Goal: Task Accomplishment & Management: Use online tool/utility

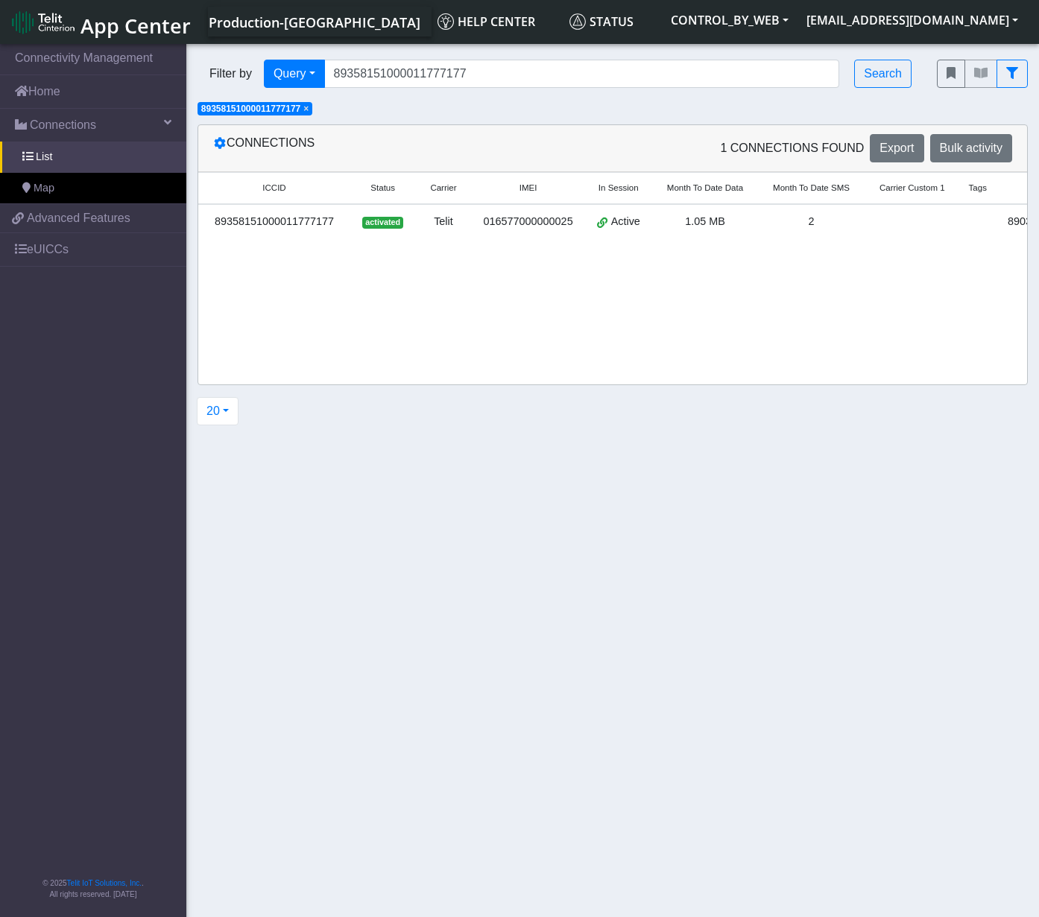
click at [336, 77] on input "89358151000011777177" at bounding box center [582, 74] width 516 height 28
drag, startPoint x: 382, startPoint y: 76, endPoint x: 603, endPoint y: 71, distance: 220.6
click at [603, 71] on input "89358151000011777177" at bounding box center [582, 74] width 516 height 28
type input "89358151000011777193"
click at [309, 110] on span "×" at bounding box center [305, 109] width 5 height 10
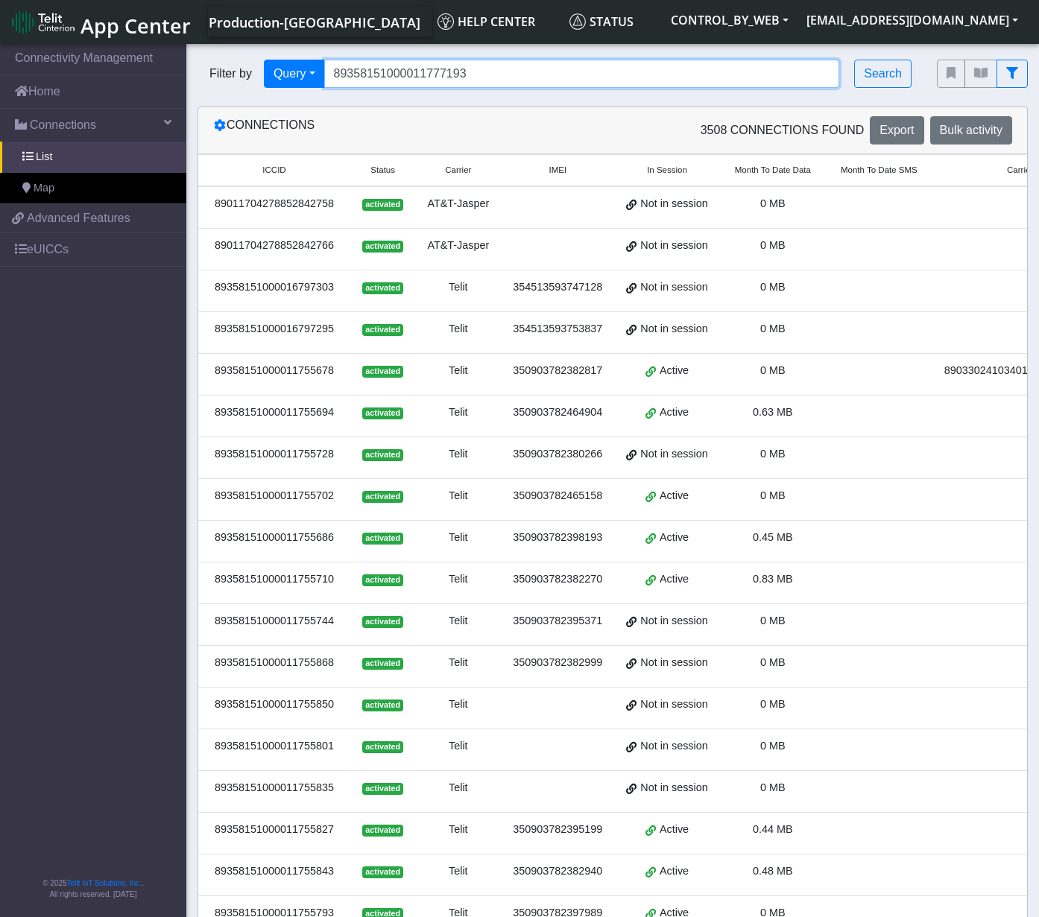
click at [485, 77] on input "89358151000011777193" at bounding box center [582, 74] width 516 height 28
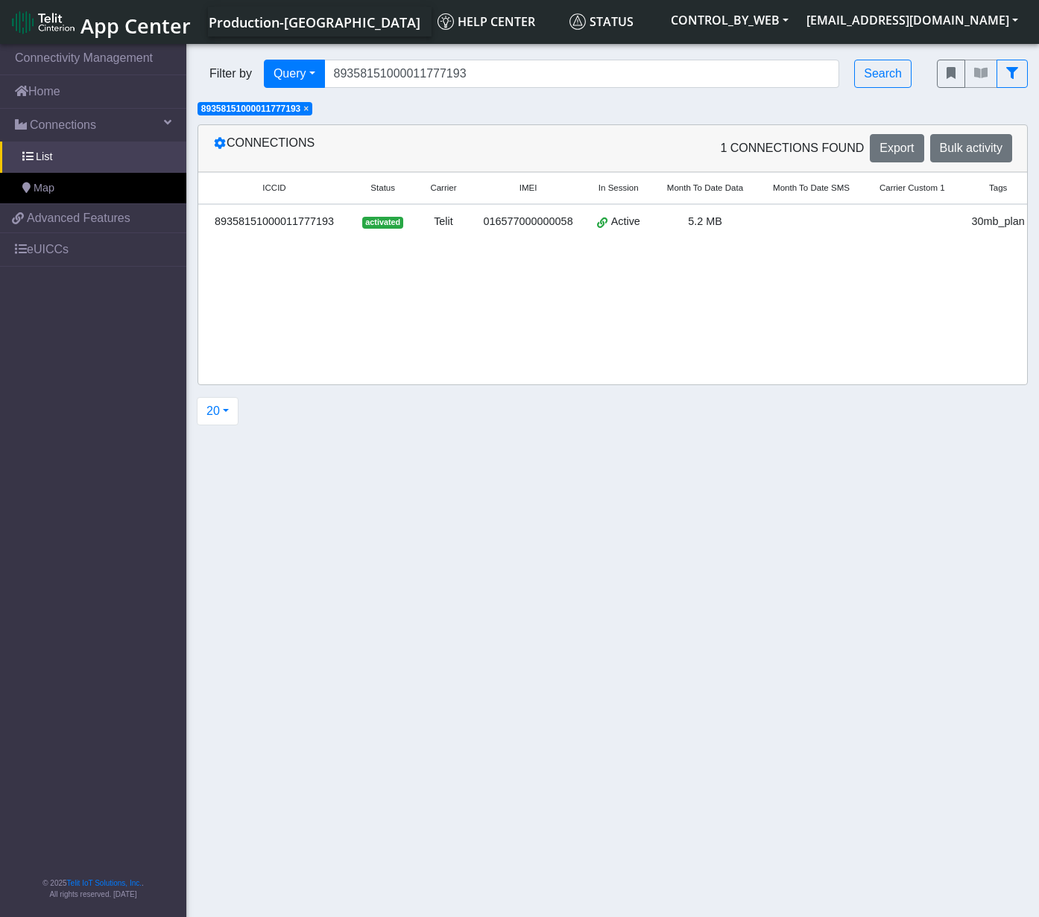
click at [357, 896] on section "Connectivity Management Home Connections List Map b40333ac8fc9ba58a1ff5b202af3f…" at bounding box center [519, 482] width 1039 height 882
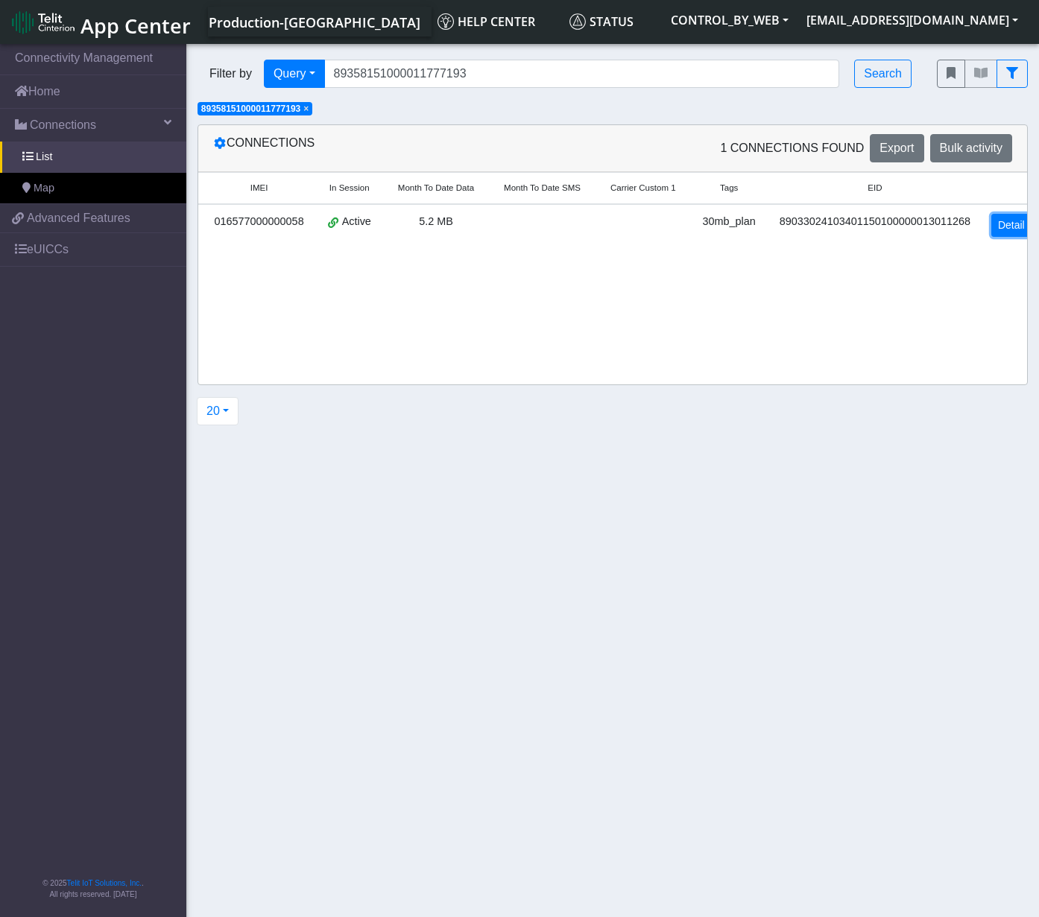
click at [1003, 218] on link "Detail" at bounding box center [1011, 225] width 40 height 23
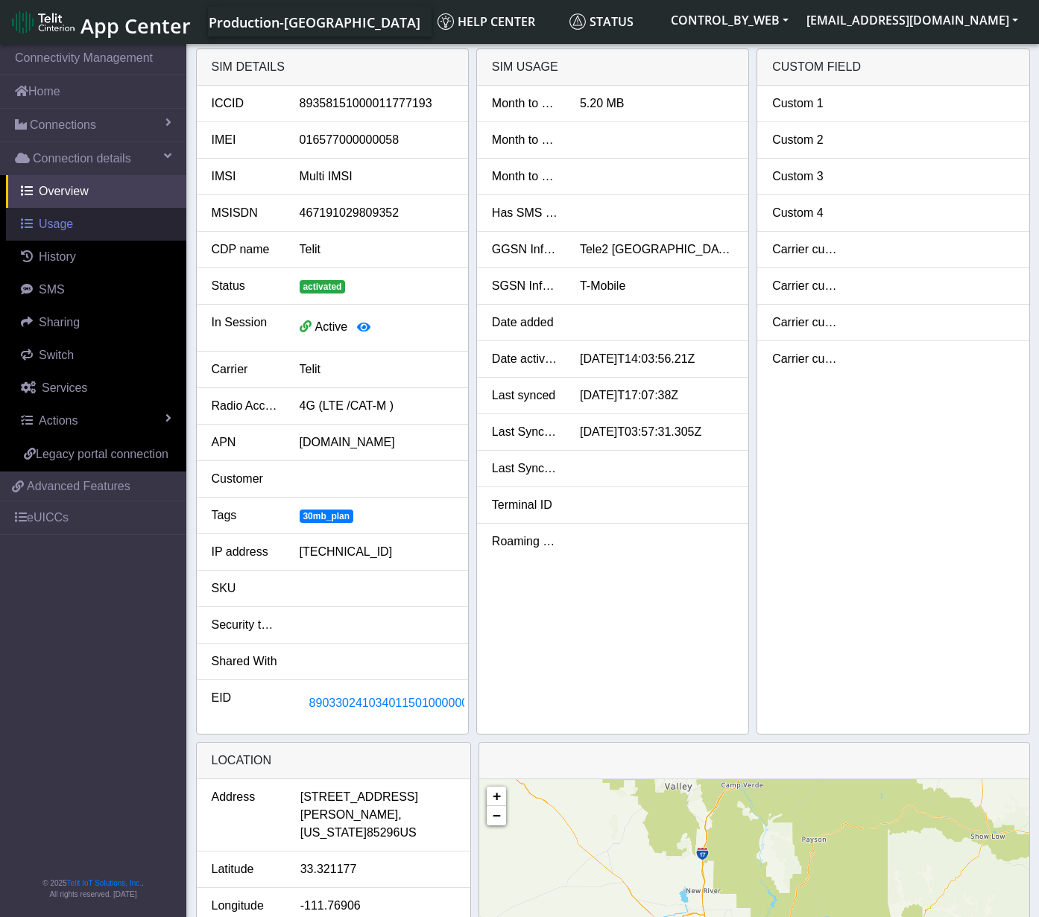
click at [57, 221] on span "Usage" at bounding box center [56, 224] width 34 height 13
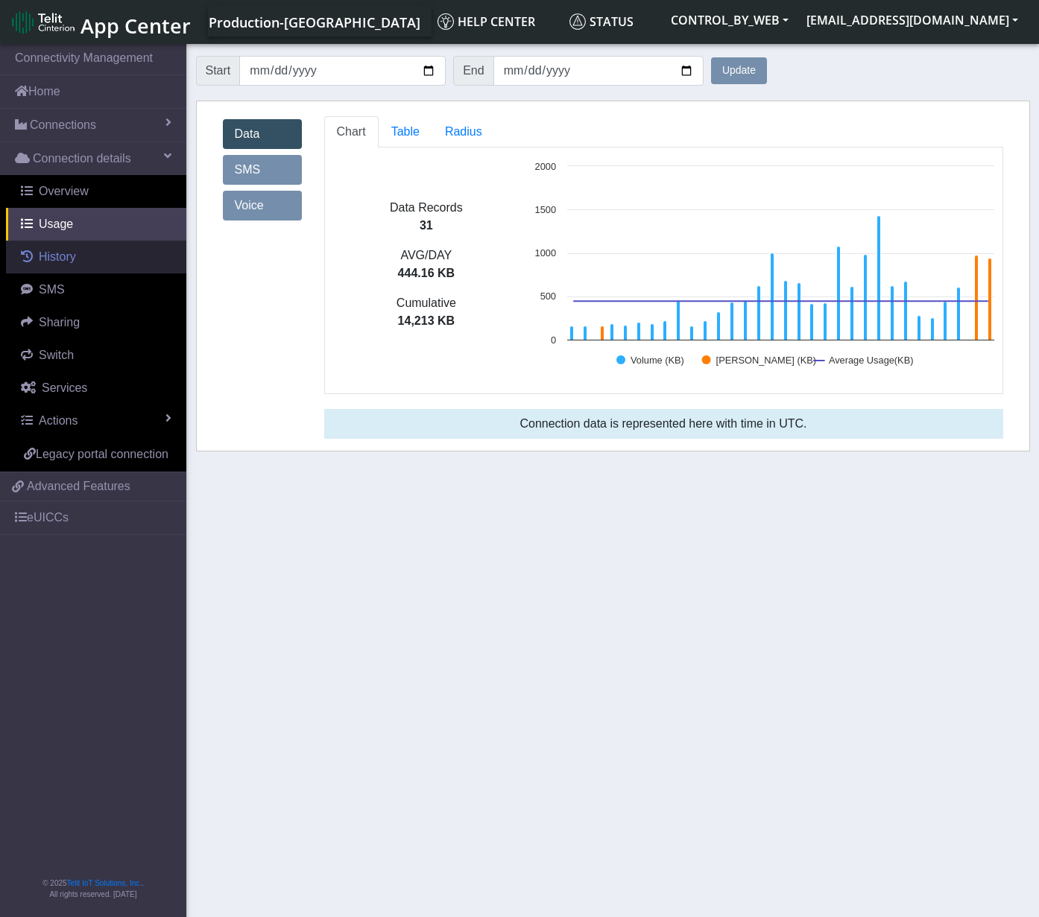
click at [57, 259] on span "History" at bounding box center [57, 256] width 37 height 13
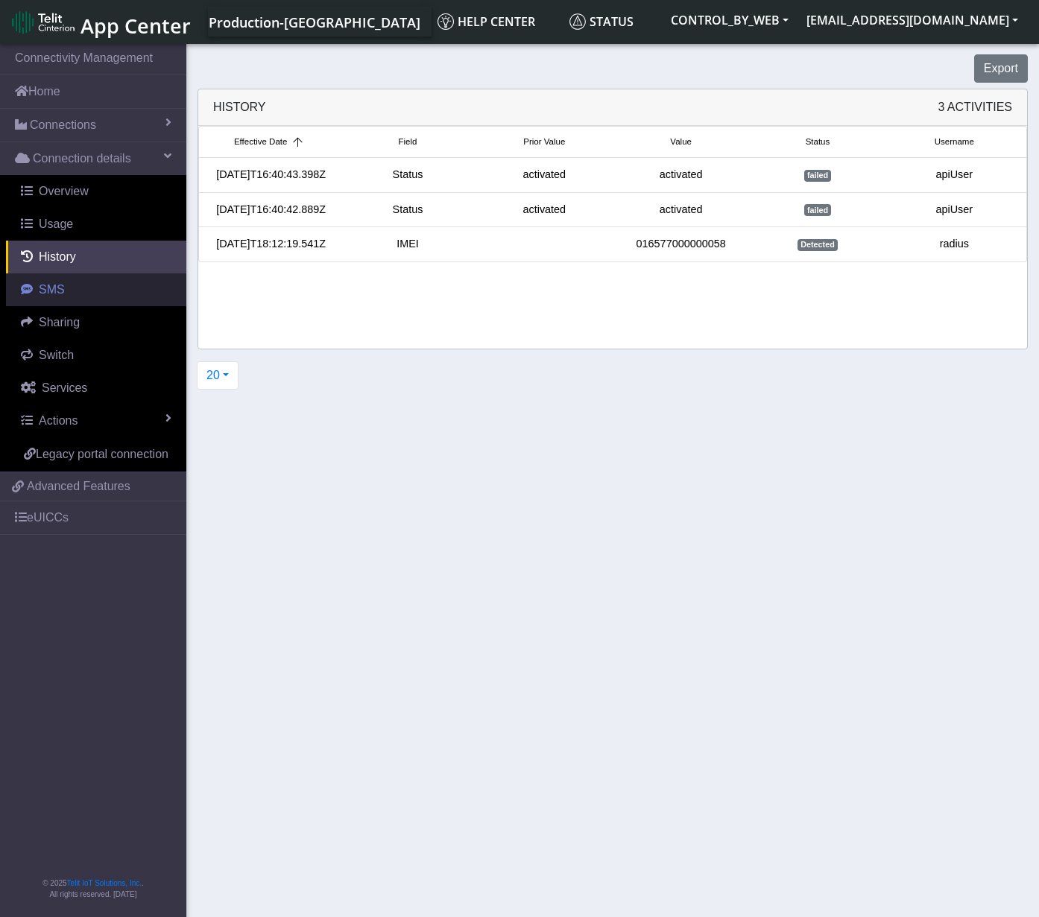
click at [54, 294] on span "SMS" at bounding box center [52, 289] width 26 height 13
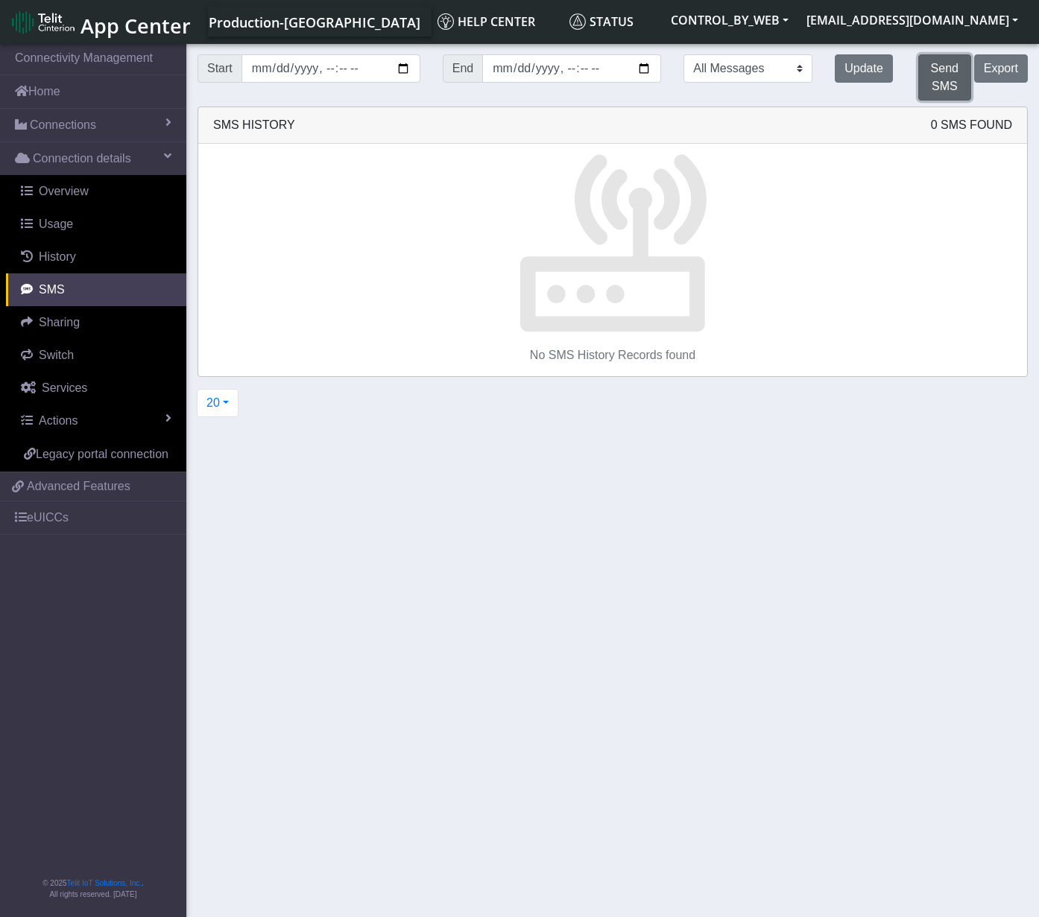
click at [943, 83] on button "Send SMS" at bounding box center [944, 77] width 53 height 46
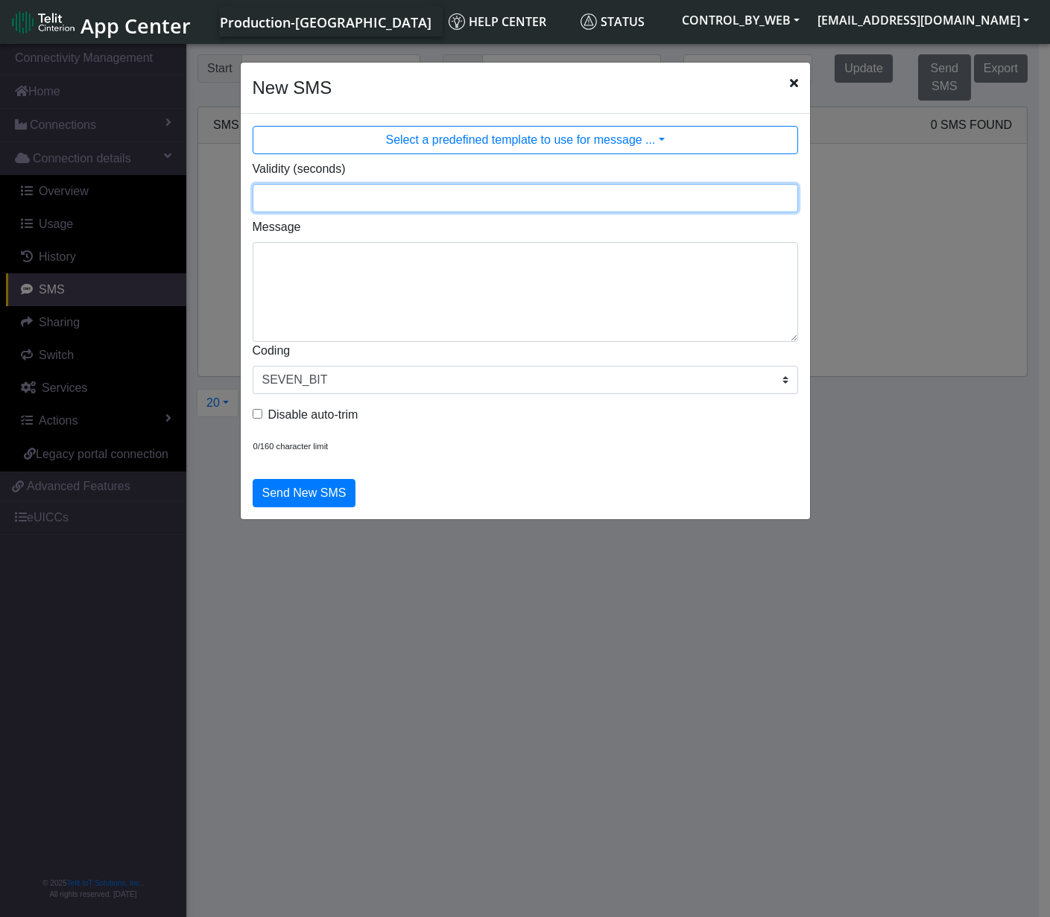
click at [342, 202] on input "Validity (seconds)" at bounding box center [525, 198] width 545 height 28
type input "120"
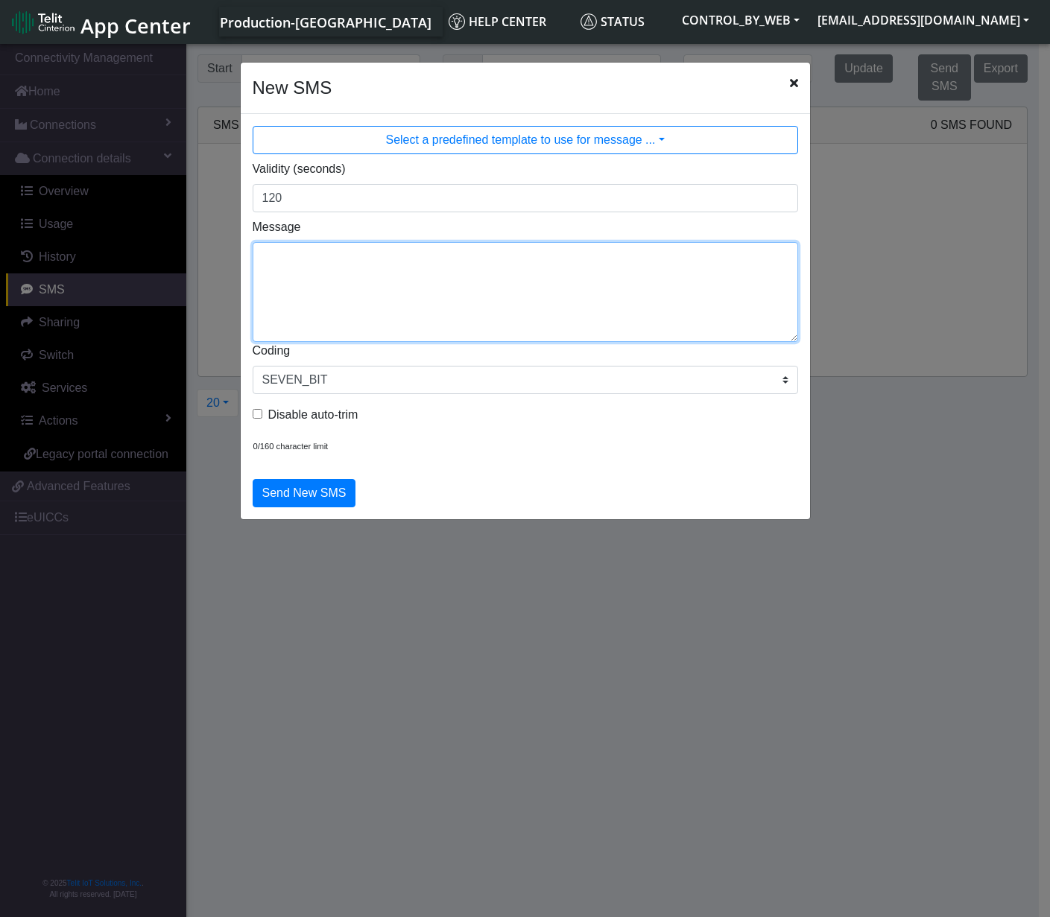
click at [328, 270] on textarea "Message" at bounding box center [525, 292] width 545 height 100
type textarea "PING"
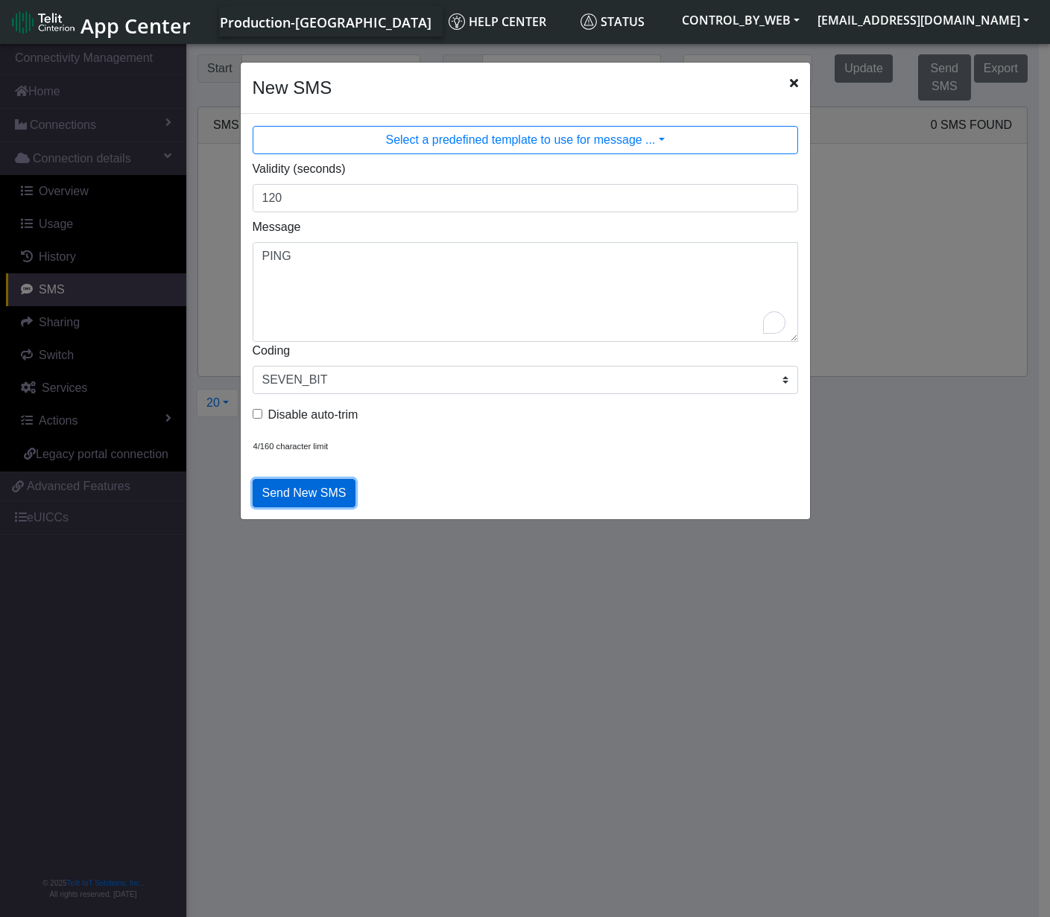
click at [294, 499] on button "Send New SMS" at bounding box center [305, 493] width 104 height 28
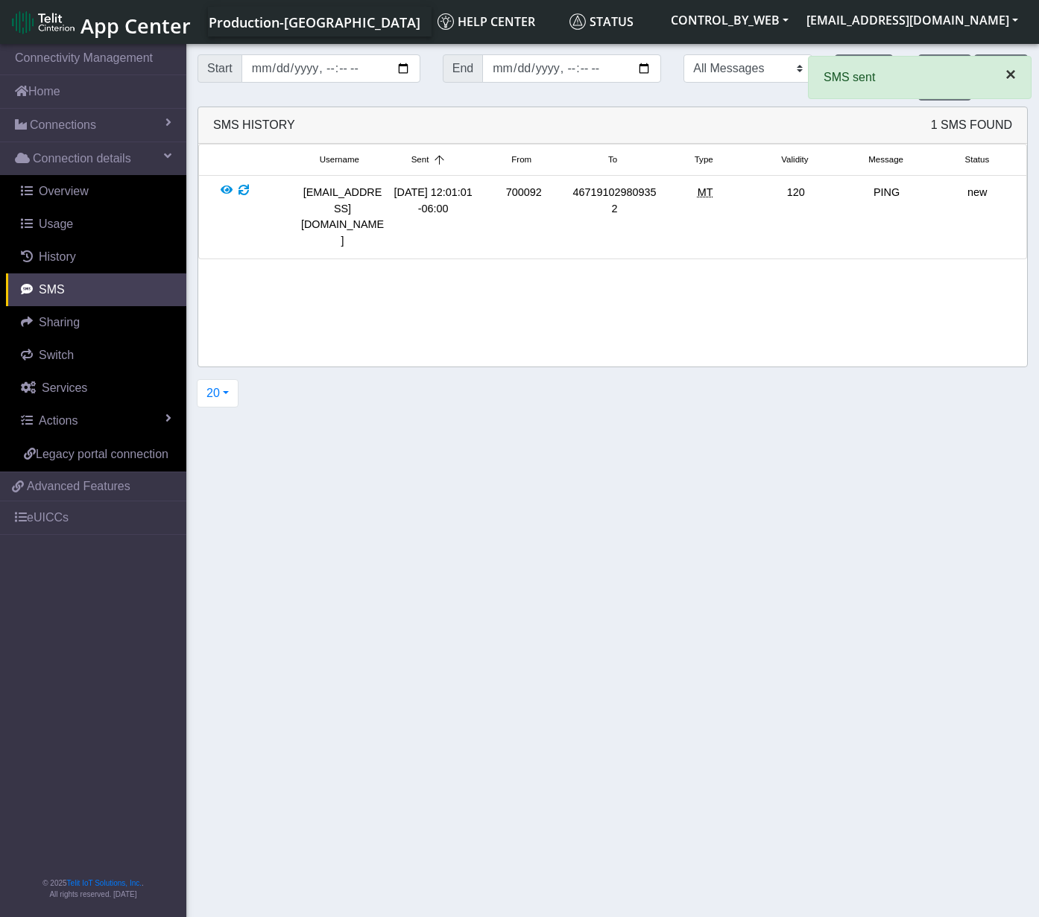
click at [1014, 77] on span "×" at bounding box center [1010, 74] width 10 height 20
click at [863, 63] on button "Update" at bounding box center [864, 68] width 58 height 28
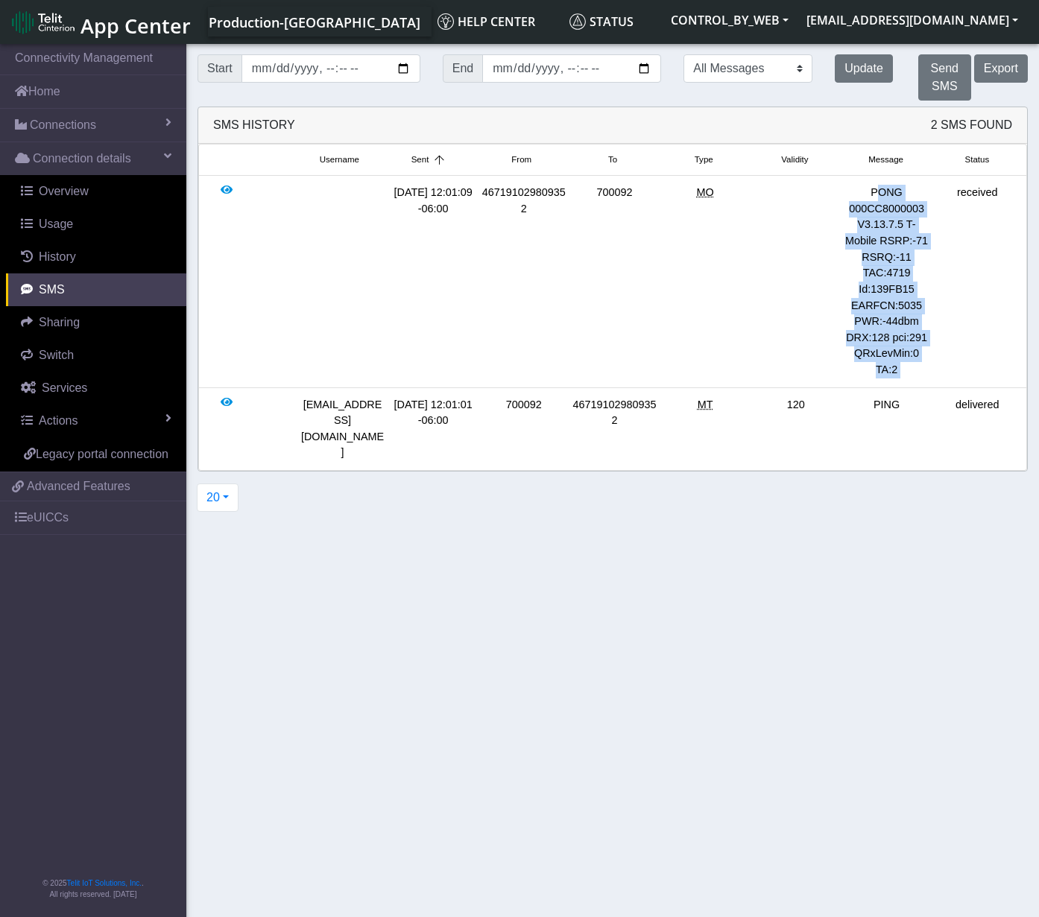
drag, startPoint x: 873, startPoint y: 192, endPoint x: 941, endPoint y: 320, distance: 145.7
click at [941, 320] on div "[DATE] 12:01:09 -06:00 467191029809352 700092 MO PONG 000CC8000003 V3.13.7.5 T-…" at bounding box center [613, 281] width 820 height 193
copy div "PONG 000CC8000003 V3.13.7.5 T-Mobile RSRP:-71 RSRQ:-11 TAC:4719 Id:139FB15 EARF…"
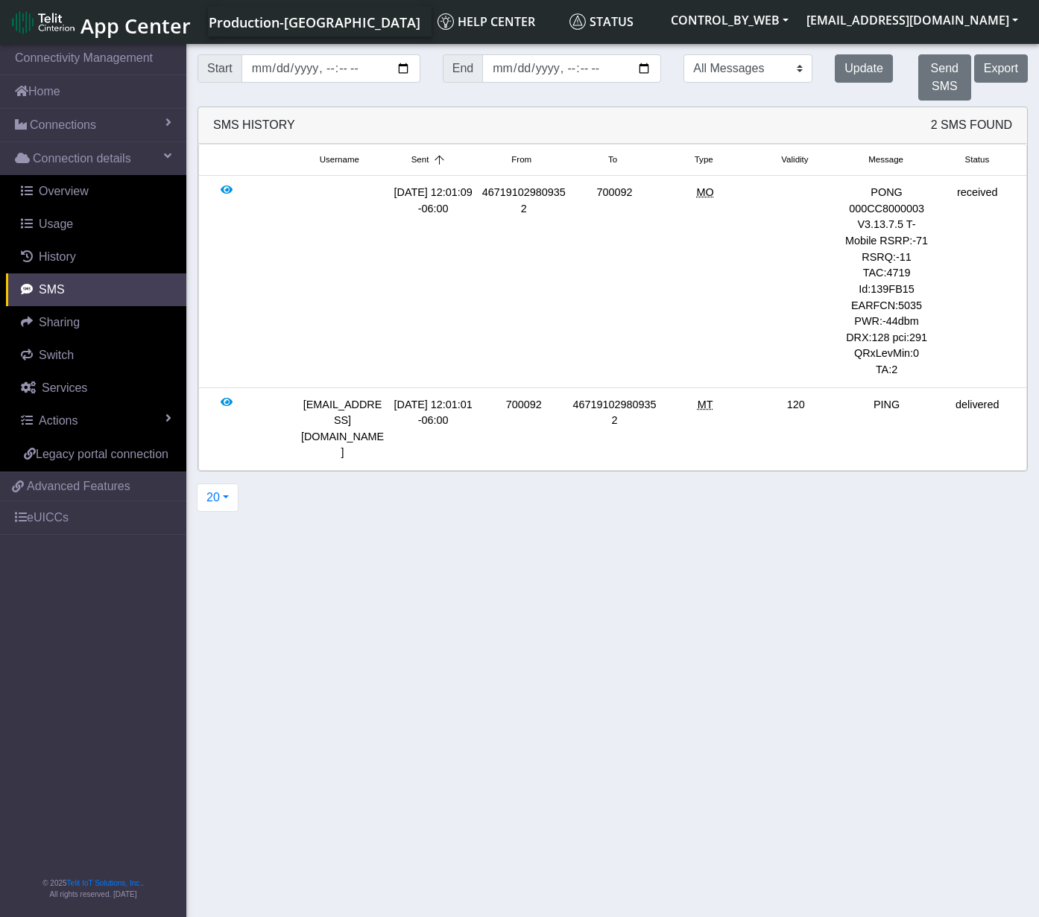
click at [405, 505] on section "Connectivity Management Home Connections List Map Connection details Overview U…" at bounding box center [519, 482] width 1039 height 882
